Goal: Task Accomplishment & Management: Use online tool/utility

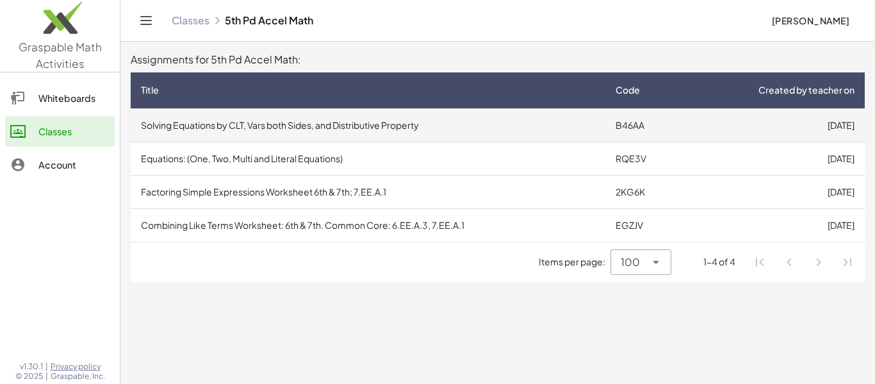
click at [326, 122] on td "Solving Equations by CLT, Vars both Sides, and Distributive Property" at bounding box center [368, 124] width 475 height 33
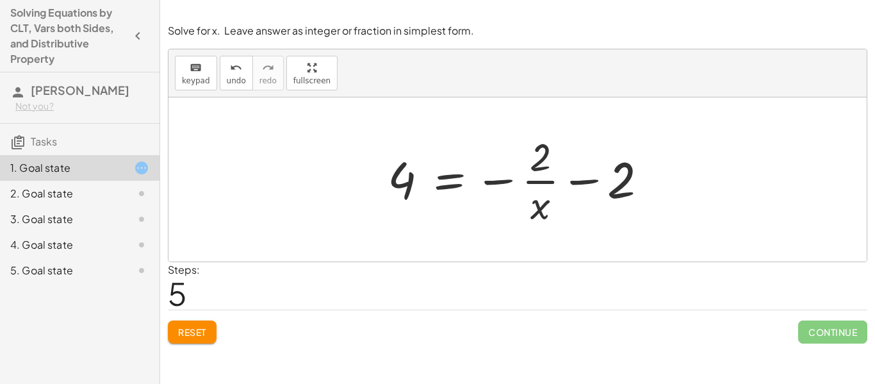
click at [195, 331] on span "Reset" at bounding box center [192, 332] width 28 height 12
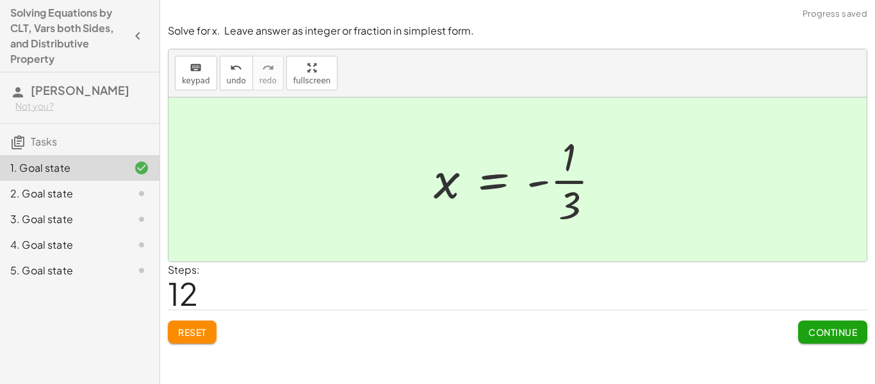
click at [850, 339] on button "Continue" at bounding box center [832, 331] width 69 height 23
